Goal: Task Accomplishment & Management: Complete application form

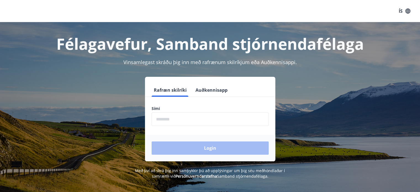
click at [169, 119] on input "phone" at bounding box center [210, 119] width 117 height 14
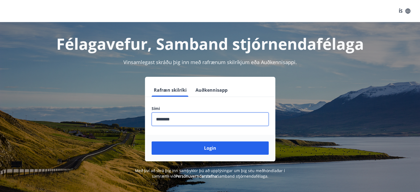
type input "********"
click at [152, 141] on button "Login" at bounding box center [210, 147] width 117 height 13
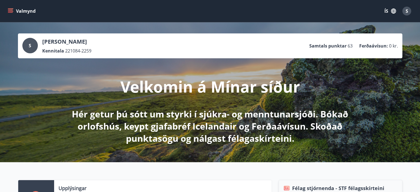
click at [17, 14] on button "Valmynd" at bounding box center [22, 11] width 31 height 10
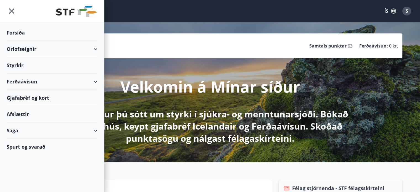
click at [89, 54] on div "Orlofseignir" at bounding box center [52, 49] width 91 height 16
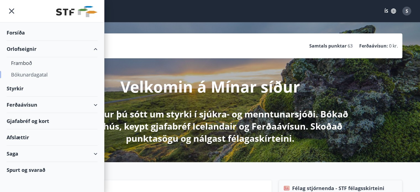
click at [26, 74] on div "Bókunardagatal" at bounding box center [52, 75] width 82 height 12
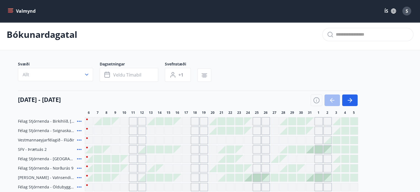
scroll to position [3, 0]
click at [354, 99] on button "button" at bounding box center [349, 100] width 15 height 12
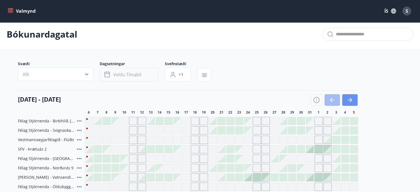
click at [139, 68] on button "Veldu tímabil" at bounding box center [129, 75] width 59 height 14
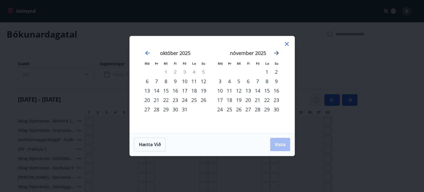
click at [273, 52] on div "nóvember 2025" at bounding box center [248, 55] width 66 height 24
click at [276, 54] on icon "Move forward to switch to the next month." at bounding box center [276, 53] width 7 height 7
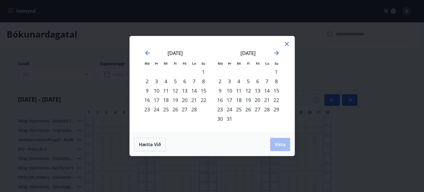
click at [239, 107] on div "25" at bounding box center [238, 109] width 9 height 9
click at [237, 118] on td "Calendar" at bounding box center [238, 118] width 9 height 9
click at [274, 52] on icon "Move forward to switch to the next month." at bounding box center [276, 53] width 7 height 7
click at [238, 73] on div "1" at bounding box center [238, 71] width 9 height 9
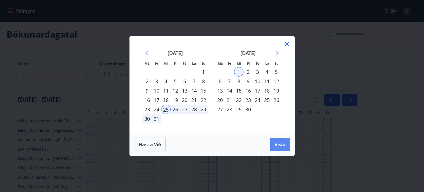
click at [278, 147] on button "Vista" at bounding box center [280, 144] width 20 height 13
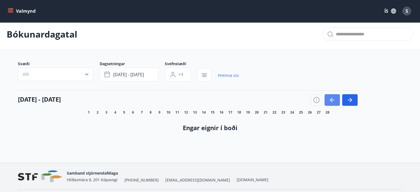
click at [333, 102] on icon "button" at bounding box center [332, 100] width 7 height 7
click at [68, 75] on button "Allt" at bounding box center [55, 74] width 75 height 13
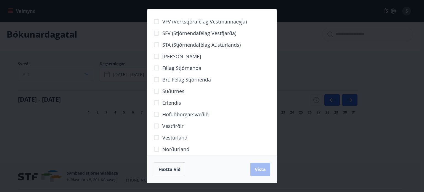
click at [68, 75] on div "VFV (Verkstjórafélag Vestmannaeyja) SFV (Stjórnendafélag Vestfjarða) STA (Stjór…" at bounding box center [212, 96] width 424 height 192
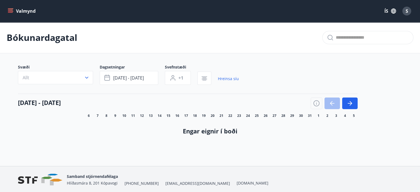
click at [11, 10] on icon "menu" at bounding box center [10, 10] width 5 height 1
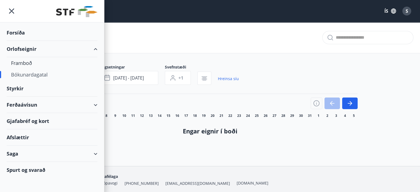
click at [16, 33] on div "Forsíða" at bounding box center [52, 33] width 91 height 16
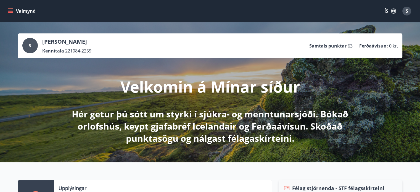
click at [11, 13] on icon "menu" at bounding box center [11, 11] width 6 height 6
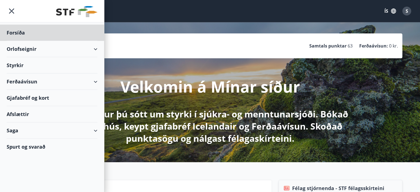
click at [20, 65] on div "Styrkir" at bounding box center [52, 65] width 91 height 16
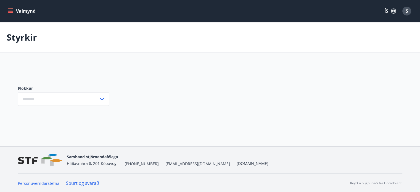
type input "***"
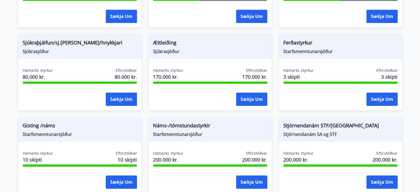
scroll to position [443, 0]
click at [39, 125] on span "Gisting /náms" at bounding box center [80, 126] width 114 height 9
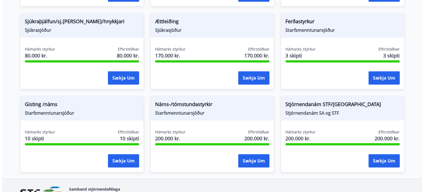
scroll to position [464, 0]
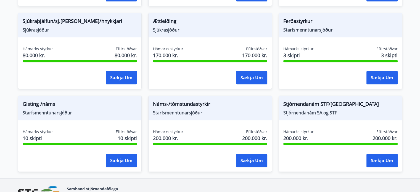
click at [43, 137] on span "10 skipti" at bounding box center [38, 137] width 30 height 7
click at [49, 108] on span "Gisting /náms" at bounding box center [80, 104] width 114 height 9
click at [124, 162] on button "Sækja um" at bounding box center [121, 160] width 31 height 13
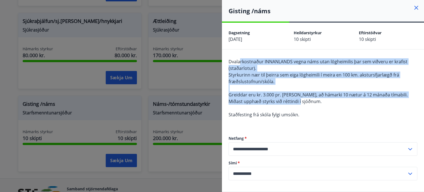
drag, startPoint x: 240, startPoint y: 61, endPoint x: 312, endPoint y: 101, distance: 82.4
click at [312, 101] on div "Dvalarkostnaður INNANLANDS vegna náms utan lögheimilis þar sem viðveru er krafi…" at bounding box center [323, 91] width 189 height 66
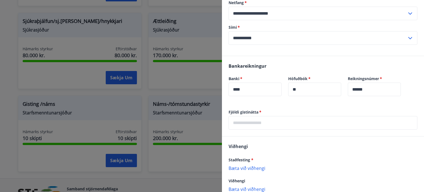
scroll to position [169, 0]
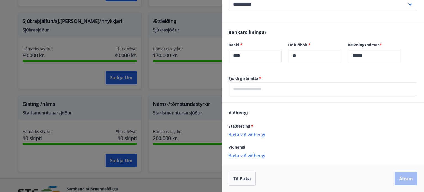
click at [281, 90] on input "text" at bounding box center [323, 89] width 189 height 14
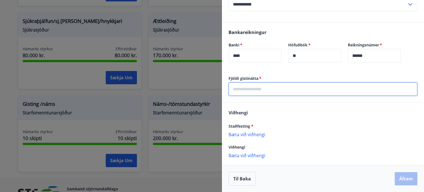
click at [252, 134] on div "Staðfesting * [PERSON_NAME] við viðhengi {error_attachment_undefined}" at bounding box center [323, 130] width 189 height 14
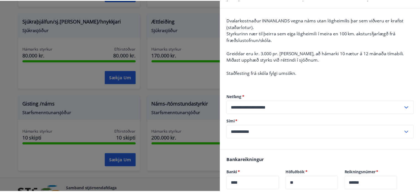
scroll to position [0, 0]
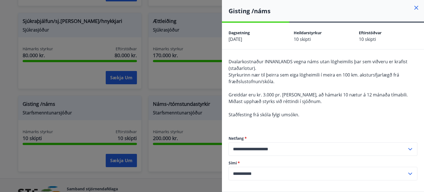
click at [318, 36] on div "Heildarstyrkur 10 skipti" at bounding box center [326, 35] width 65 height 13
click at [413, 7] on icon at bounding box center [416, 7] width 7 height 7
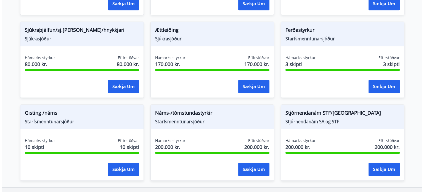
scroll to position [455, 0]
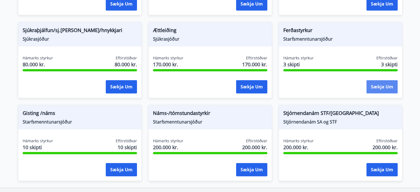
click at [378, 88] on button "Sækja um" at bounding box center [381, 86] width 31 height 13
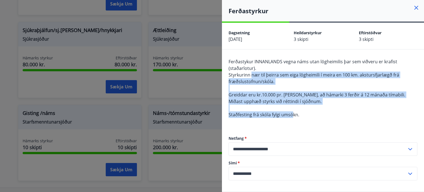
drag, startPoint x: 252, startPoint y: 73, endPoint x: 293, endPoint y: 112, distance: 56.6
click at [293, 112] on span "Ferðastykur INNANLANDS vegna náms utan lögheimilis þar sem viðveru er krafist (…" at bounding box center [317, 88] width 177 height 59
click at [293, 112] on span "Staðfesting frá skóla fylgi umsókn." at bounding box center [264, 115] width 71 height 6
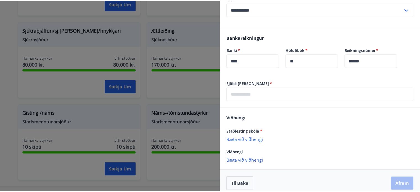
scroll to position [169, 0]
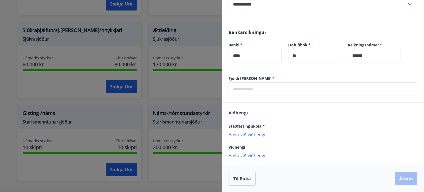
click at [206, 101] on div at bounding box center [212, 96] width 424 height 192
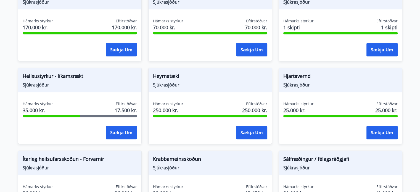
scroll to position [244, 0]
click at [125, 132] on button "Sækja um" at bounding box center [121, 132] width 31 height 13
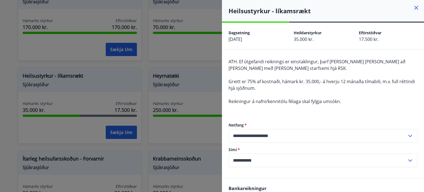
click at [82, 128] on div at bounding box center [212, 96] width 424 height 192
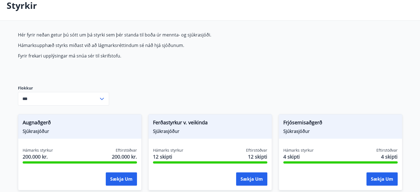
scroll to position [0, 0]
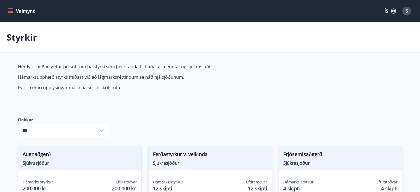
click at [8, 9] on icon "menu" at bounding box center [11, 11] width 6 height 6
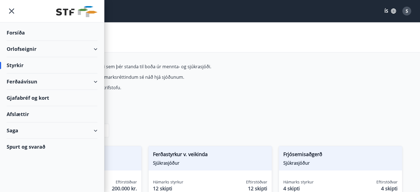
click at [18, 130] on div "Saga" at bounding box center [52, 130] width 91 height 16
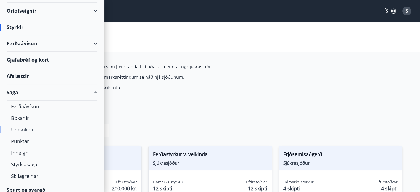
scroll to position [43, 0]
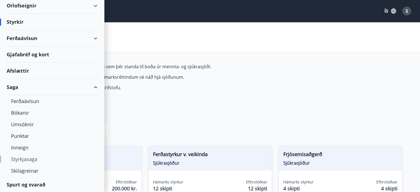
click at [23, 161] on div "Styrkjasaga" at bounding box center [52, 159] width 82 height 12
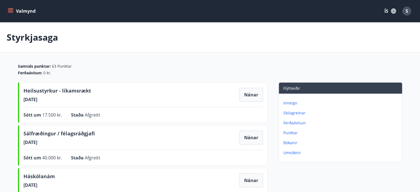
drag, startPoint x: 31, startPoint y: 99, endPoint x: 47, endPoint y: 100, distance: 16.6
click at [47, 100] on span "[DATE]" at bounding box center [57, 99] width 68 height 6
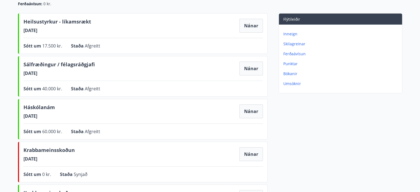
scroll to position [69, 0]
click at [288, 34] on p "Inneign" at bounding box center [341, 34] width 116 height 6
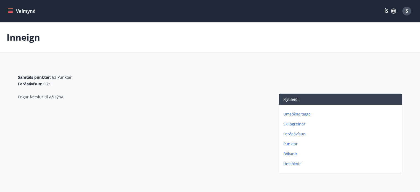
click at [291, 136] on p "Ferðaávísun" at bounding box center [341, 134] width 116 height 6
click at [11, 9] on icon "menu" at bounding box center [11, 9] width 6 height 1
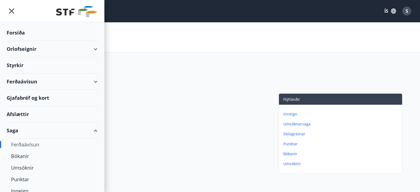
click at [25, 112] on div "Afslættir" at bounding box center [52, 114] width 91 height 16
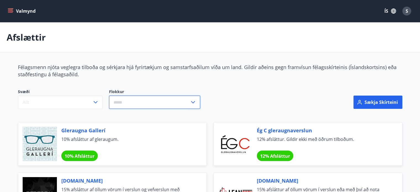
click at [137, 101] on input "text" at bounding box center [149, 102] width 81 height 14
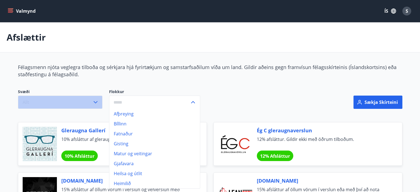
click at [90, 101] on button "Allt" at bounding box center [60, 101] width 84 height 13
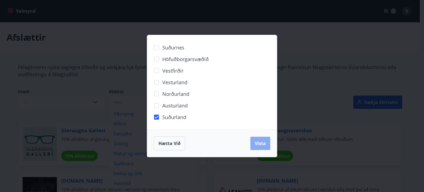
click at [265, 142] on span "Vista" at bounding box center [260, 143] width 11 height 6
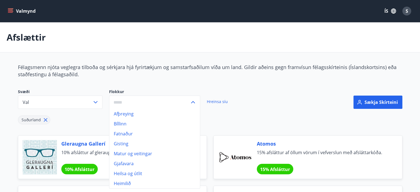
scroll to position [5, 0]
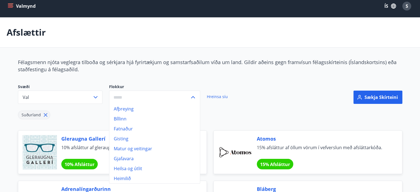
click at [261, 107] on div "Suðurland" at bounding box center [145, 111] width 254 height 15
click at [154, 96] on input "text" at bounding box center [149, 98] width 81 height 14
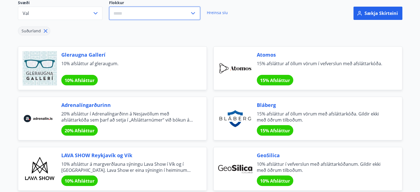
scroll to position [0, 0]
